Goal: Information Seeking & Learning: Learn about a topic

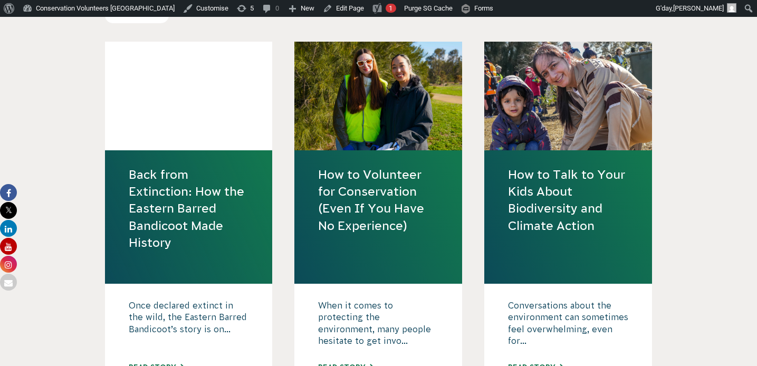
scroll to position [450, 0]
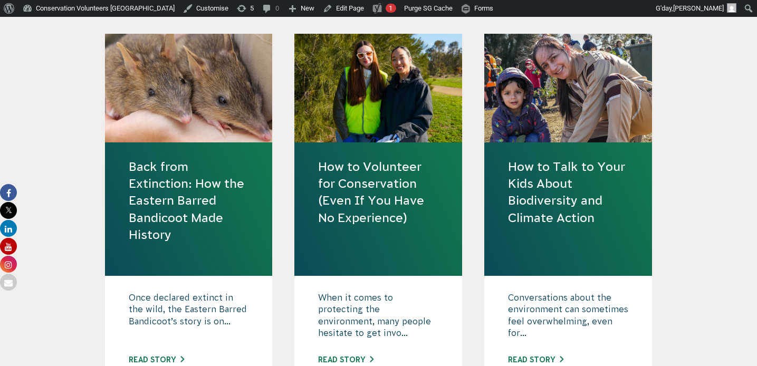
click at [182, 228] on link "Back from Extinction: How the Eastern Barred Bandicoot Made History" at bounding box center [189, 200] width 120 height 85
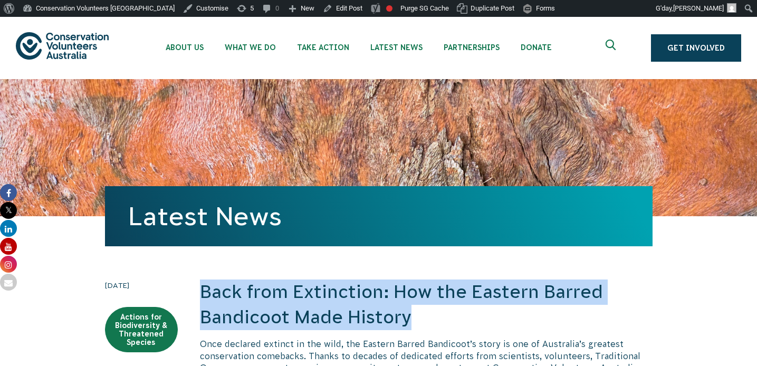
drag, startPoint x: 409, startPoint y: 321, endPoint x: 198, endPoint y: 300, distance: 212.1
copy h2 "Back from Extinction: How the Eastern Barred Bandicoot Made History"
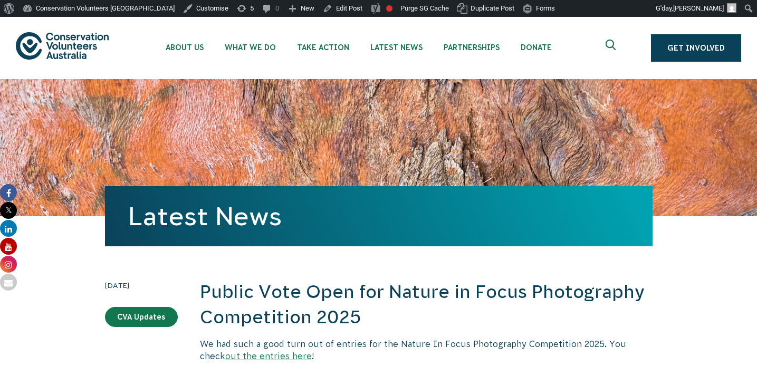
click at [376, 301] on h2 "Public Vote Open for Nature in Focus Photography Competition 2025" at bounding box center [426, 305] width 453 height 50
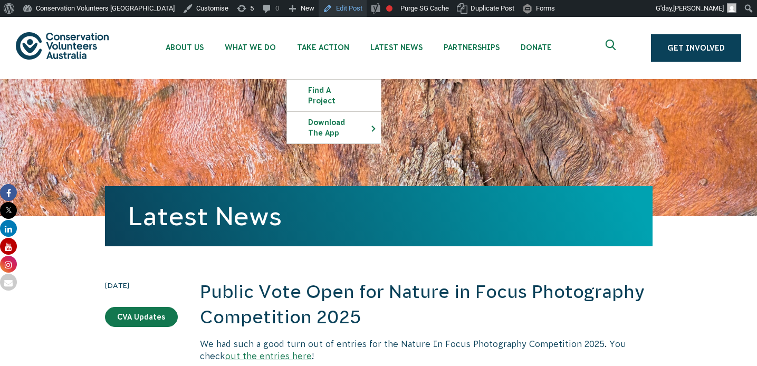
click at [319, 9] on link "Edit Post" at bounding box center [343, 8] width 48 height 17
